Goal: Navigation & Orientation: Find specific page/section

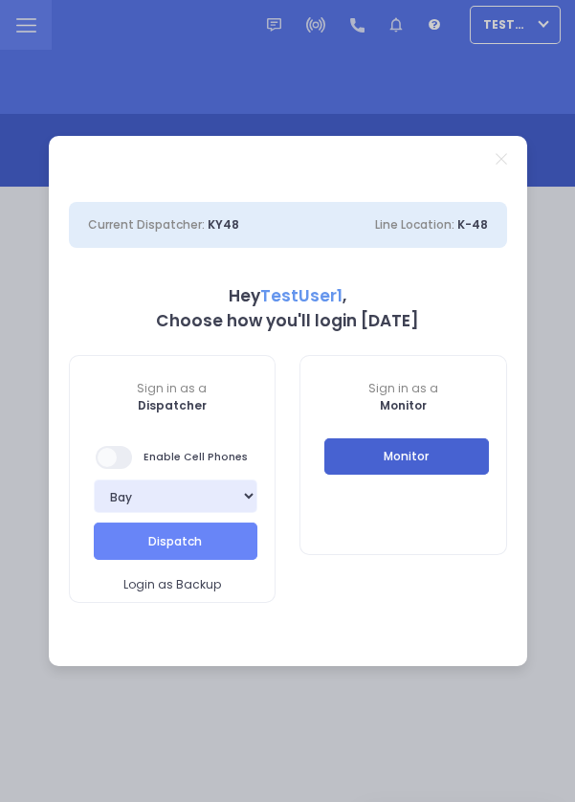
click at [436, 471] on button "Monitor" at bounding box center [407, 456] width 165 height 36
